Goal: Find contact information: Find contact information

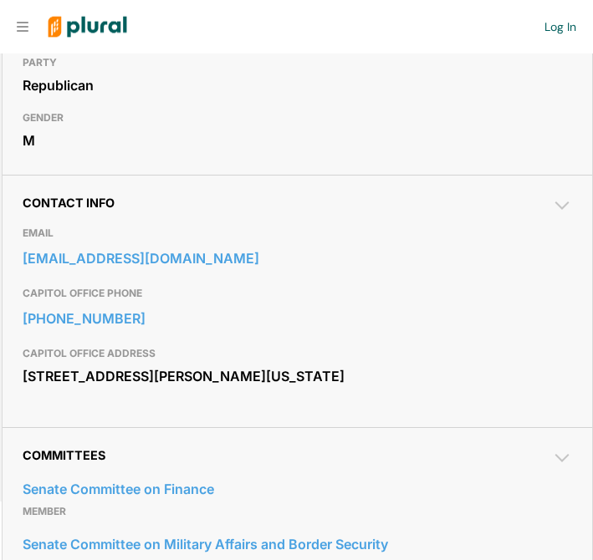
scroll to position [481, 0]
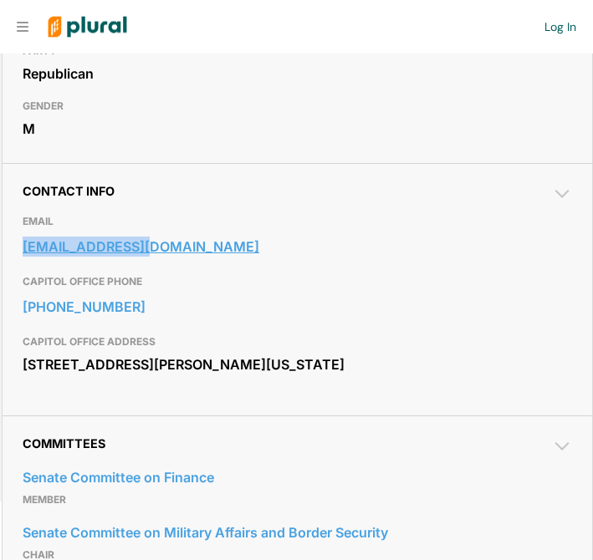
drag, startPoint x: 15, startPoint y: 248, endPoint x: 163, endPoint y: 245, distance: 148.0
click at [163, 245] on div "Contact Info EMAIL [EMAIL_ADDRESS][DOMAIN_NAME] CAPITOL OFFICE PHONE [PHONE_NUM…" at bounding box center [297, 289] width 589 height 252
copy link "[EMAIL_ADDRESS][DOMAIN_NAME]"
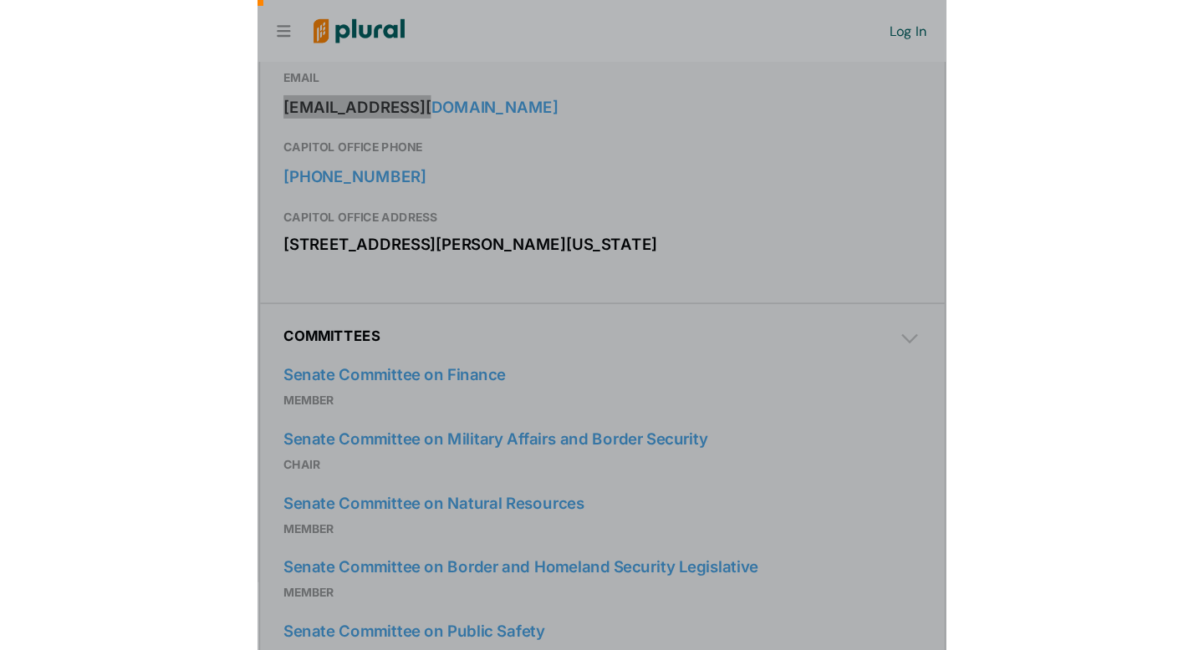
scroll to position [628, 0]
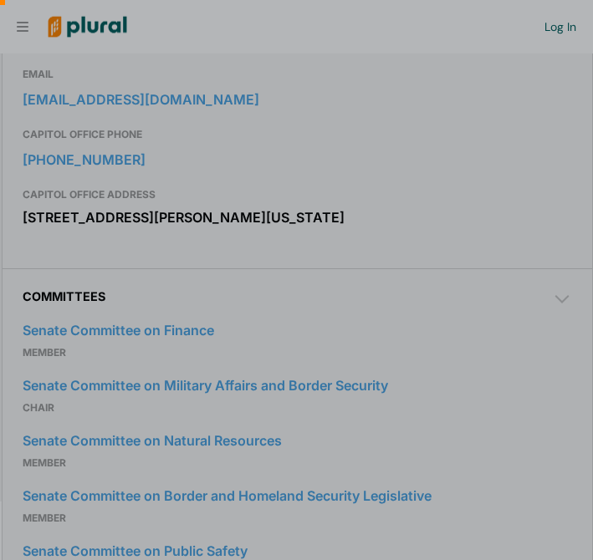
drag, startPoint x: 22, startPoint y: 158, endPoint x: 125, endPoint y: 160, distance: 103.7
click at [125, 160] on div at bounding box center [296, 123] width 593 height 247
drag, startPoint x: 125, startPoint y: 160, endPoint x: 45, endPoint y: 163, distance: 80.3
click at [45, 163] on div at bounding box center [296, 123] width 593 height 247
drag, startPoint x: 22, startPoint y: 156, endPoint x: 110, endPoint y: 157, distance: 88.6
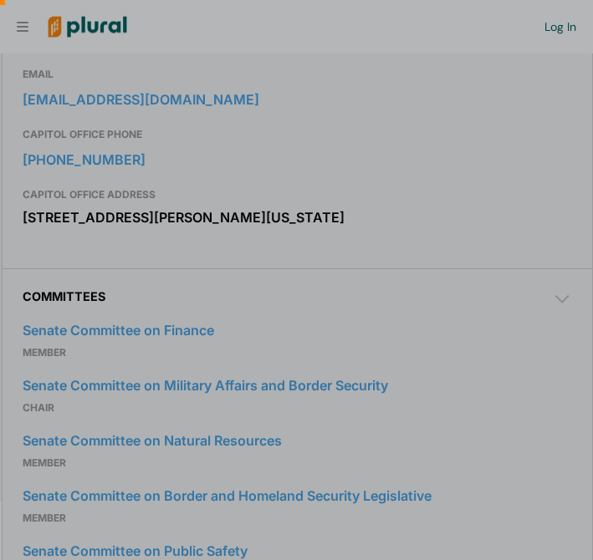
click at [110, 157] on div at bounding box center [296, 123] width 593 height 247
